Goal: Book appointment/travel/reservation

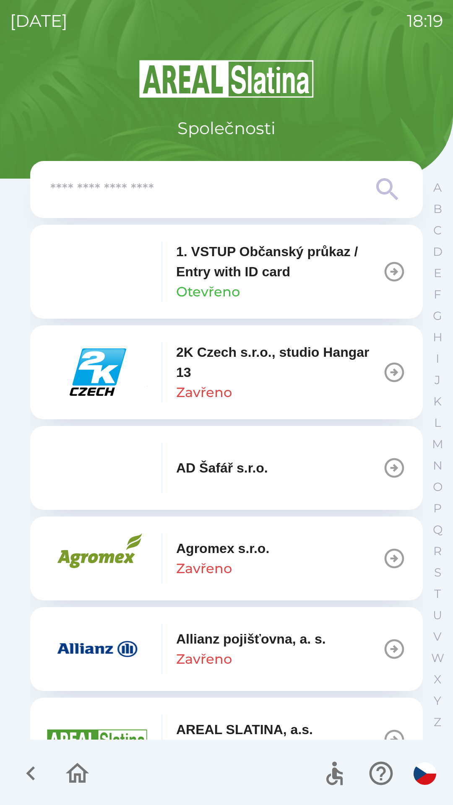
click at [232, 198] on input "text" at bounding box center [209, 189] width 318 height 23
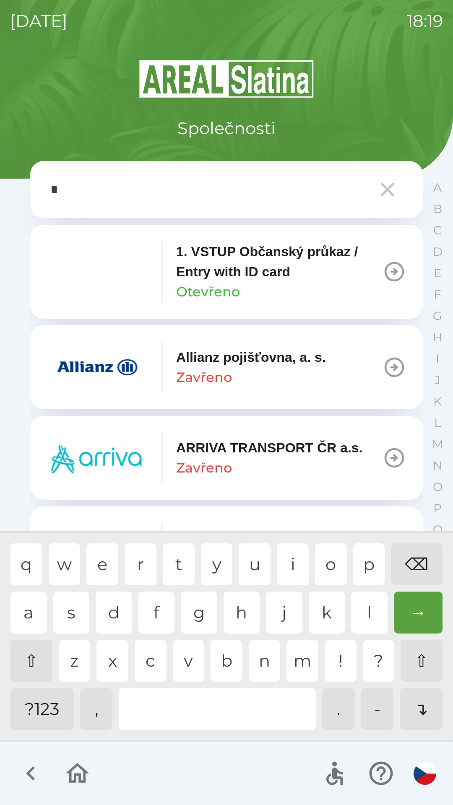
click at [364, 558] on div "p" at bounding box center [369, 564] width 32 height 42
type input "**"
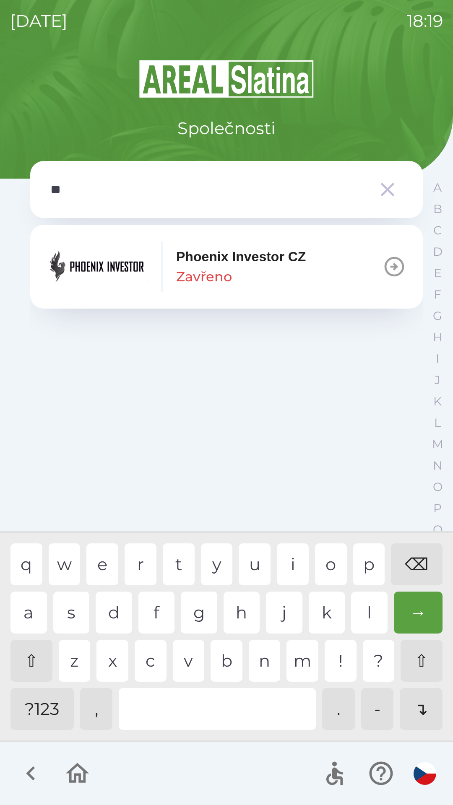
click at [239, 615] on div "h" at bounding box center [241, 612] width 36 height 42
click at [188, 266] on p "Zavřeno" at bounding box center [204, 276] width 56 height 20
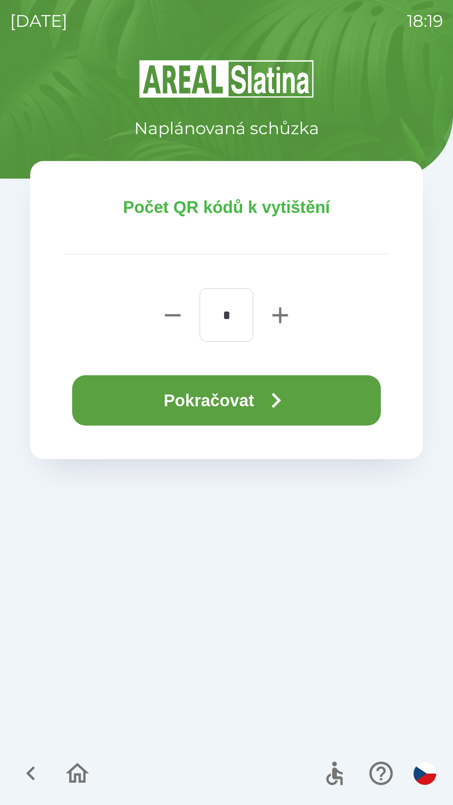
click at [186, 404] on button "Pokračovat" at bounding box center [226, 400] width 308 height 50
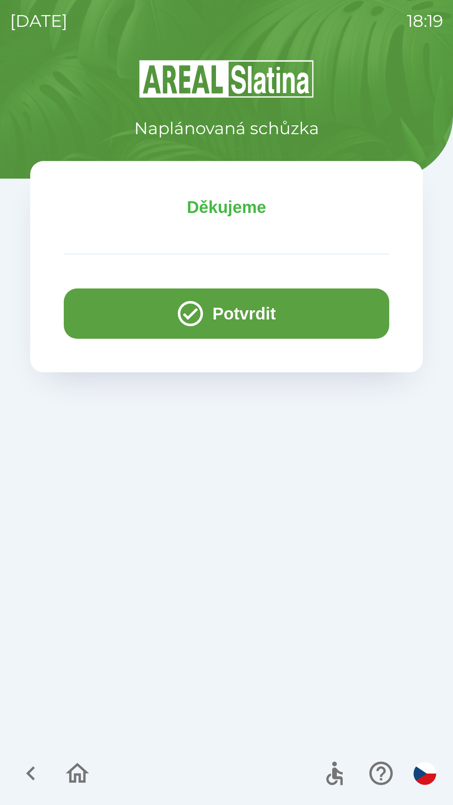
click at [249, 297] on button "Potvrdit" at bounding box center [226, 313] width 325 height 50
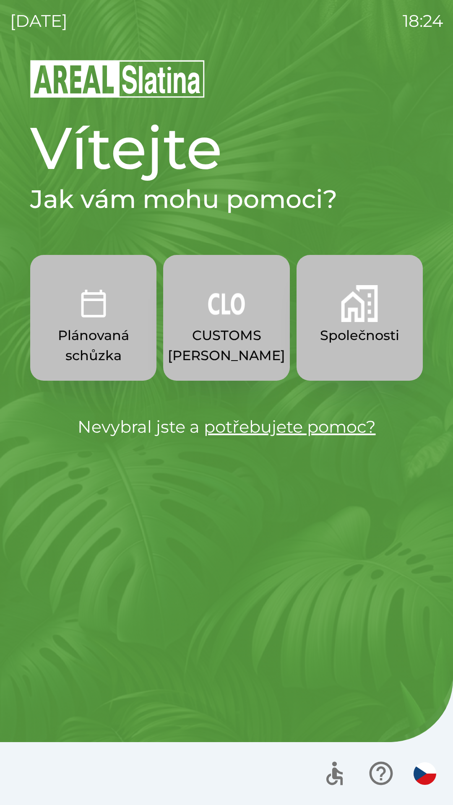
click at [360, 318] on img "button" at bounding box center [359, 303] width 37 height 37
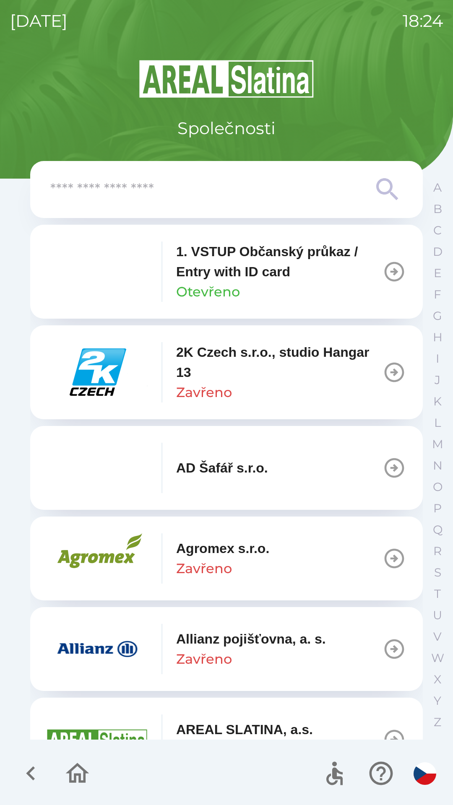
click at [278, 188] on input "text" at bounding box center [209, 189] width 318 height 23
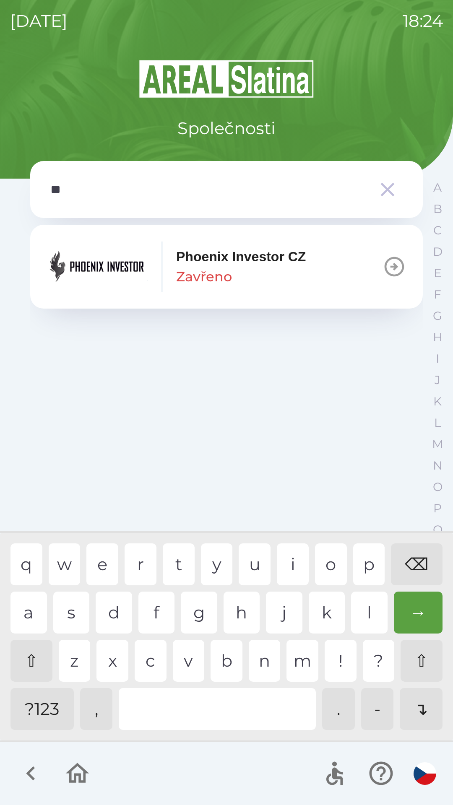
type input "***"
click at [393, 264] on icon "button" at bounding box center [394, 267] width 20 height 20
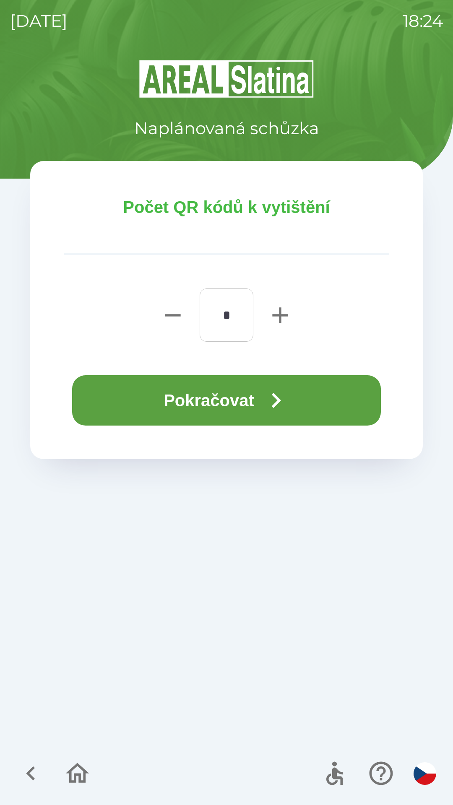
click at [287, 318] on icon "button" at bounding box center [279, 315] width 27 height 27
click at [283, 310] on icon "button" at bounding box center [279, 315] width 27 height 27
type input "*"
click at [272, 376] on button "Pokračovat" at bounding box center [226, 400] width 308 height 50
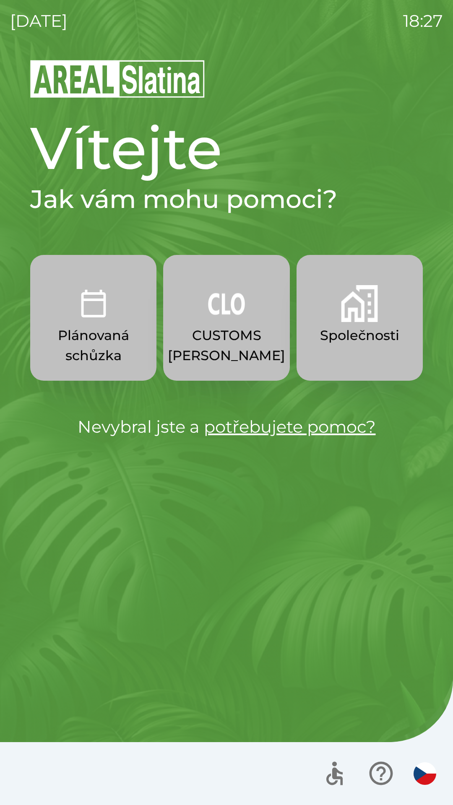
click at [358, 300] on img "button" at bounding box center [359, 303] width 37 height 37
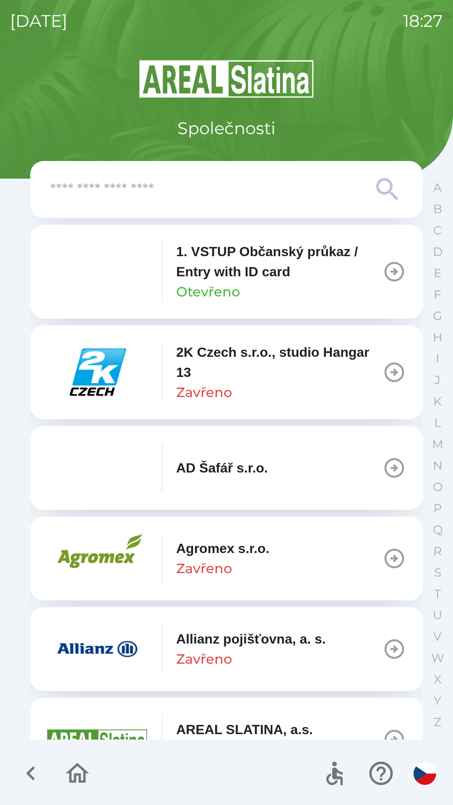
click at [265, 197] on input "text" at bounding box center [209, 189] width 318 height 23
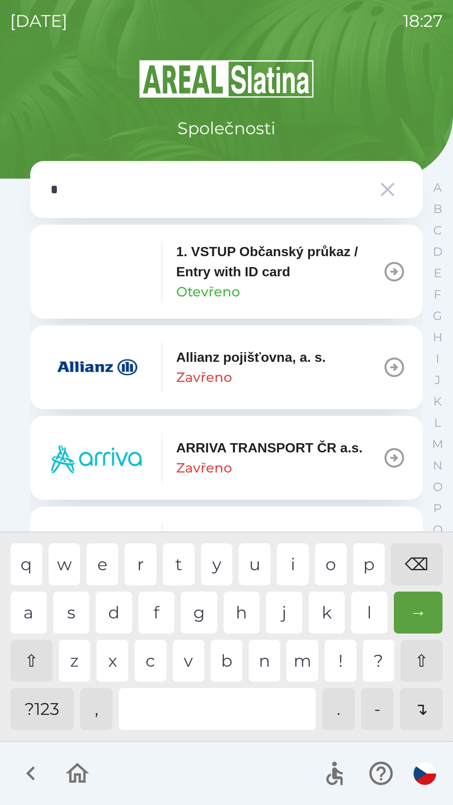
click at [367, 561] on div "p" at bounding box center [369, 564] width 32 height 42
type input "**"
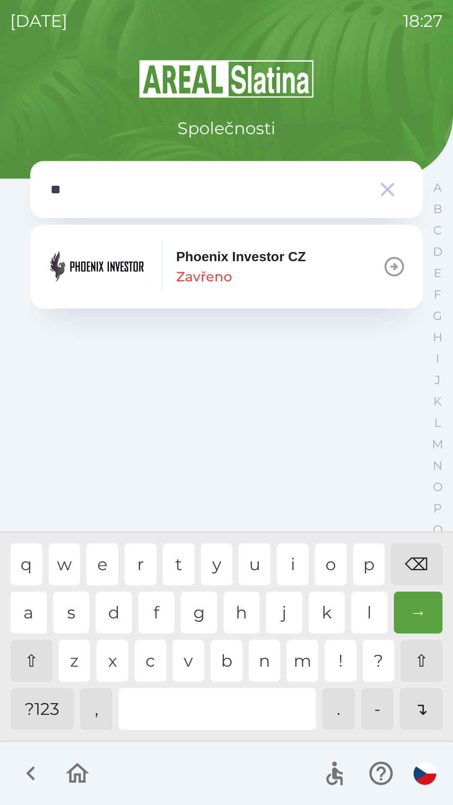
click at [287, 259] on p "Phoenix Investor CZ" at bounding box center [240, 256] width 129 height 20
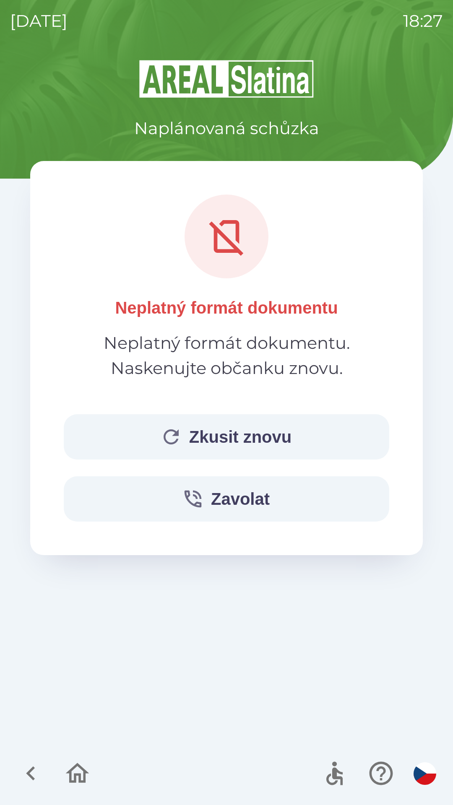
click at [118, 451] on button "Zkusit znovu" at bounding box center [226, 436] width 325 height 45
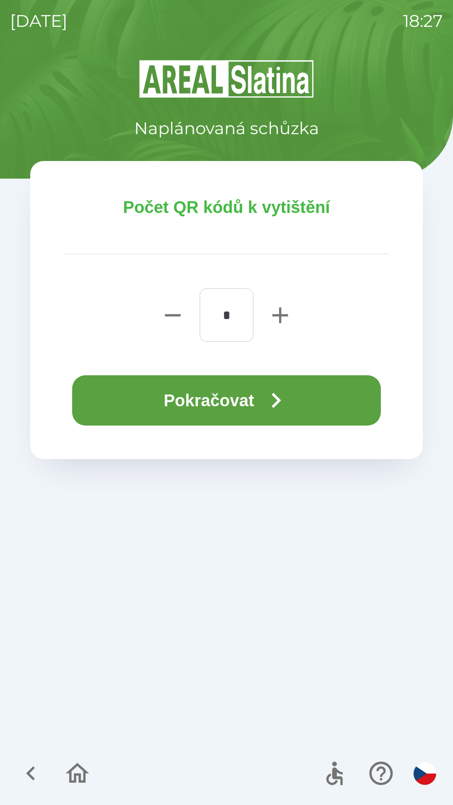
click at [205, 396] on button "Pokračovat" at bounding box center [226, 400] width 308 height 50
